Goal: Check status: Check status

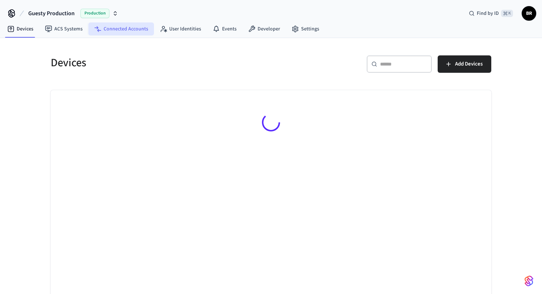
click at [130, 28] on link "Connected Accounts" at bounding box center [121, 28] width 66 height 13
